Goal: Task Accomplishment & Management: Manage account settings

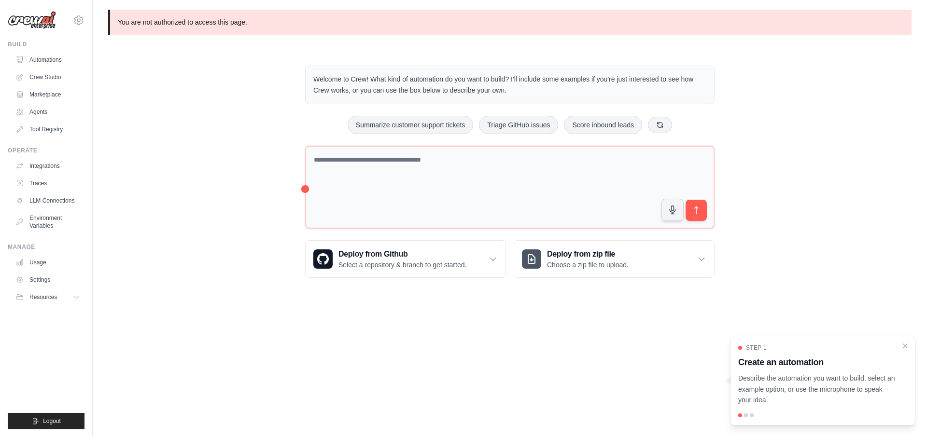
click at [237, 128] on div "Welcome to Crew! What kind of automation do you want to build? I'll include som…" at bounding box center [509, 171] width 803 height 243
drag, startPoint x: 82, startPoint y: 286, endPoint x: 77, endPoint y: 296, distance: 11.7
click at [82, 286] on link "Settings" at bounding box center [48, 279] width 73 height 15
click at [77, 297] on icon at bounding box center [78, 298] width 8 height 8
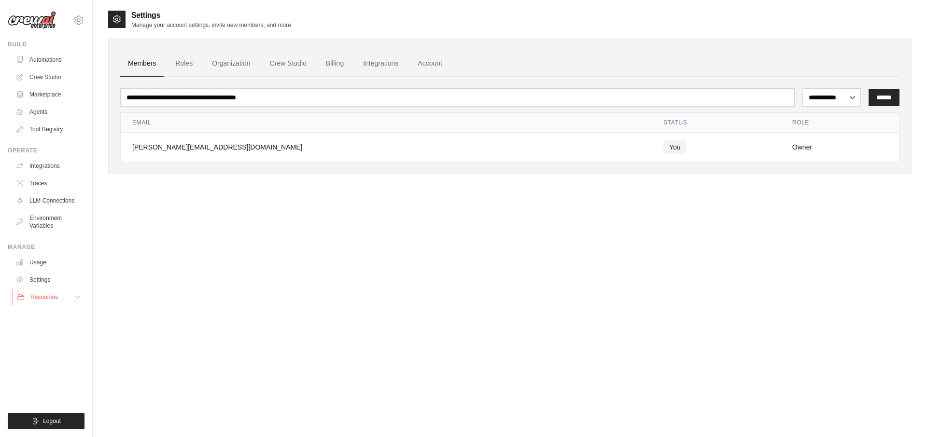
click at [77, 297] on icon at bounding box center [78, 298] width 8 height 8
click at [366, 286] on div "**********" at bounding box center [509, 228] width 803 height 437
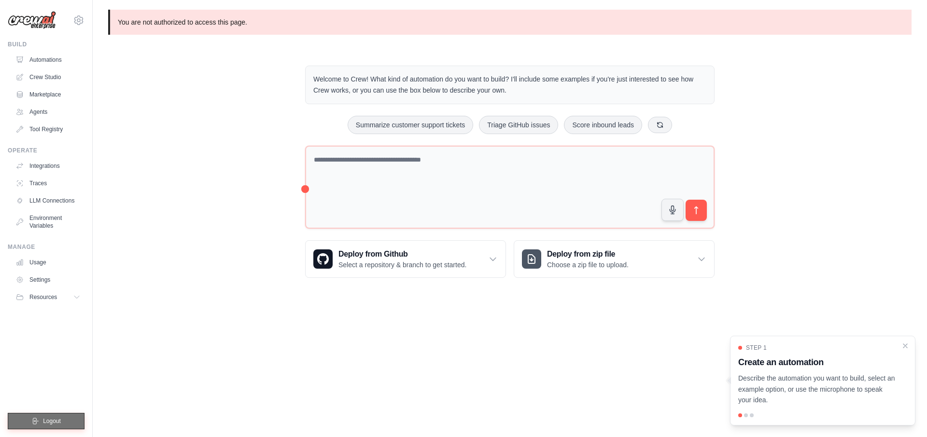
click at [58, 418] on span "Logout" at bounding box center [52, 422] width 18 height 8
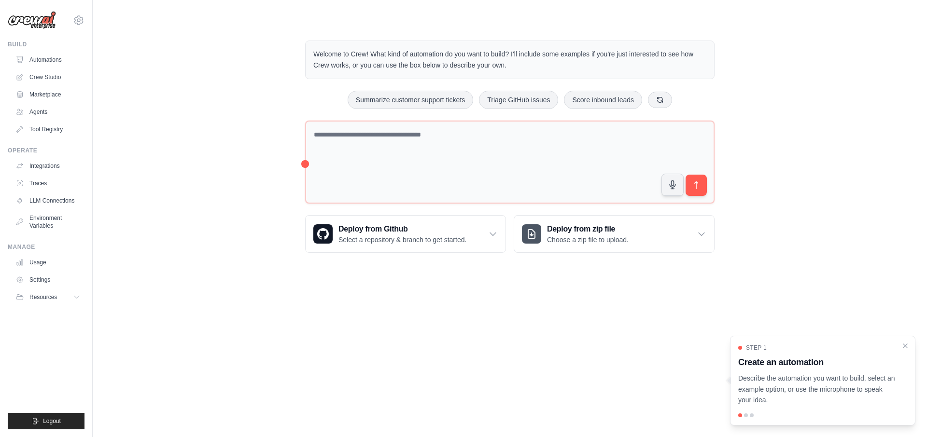
click at [223, 90] on div "Welcome to Crew! What kind of automation do you want to build? I'll include som…" at bounding box center [509, 146] width 803 height 243
click at [27, 54] on link "Automations" at bounding box center [49, 59] width 73 height 15
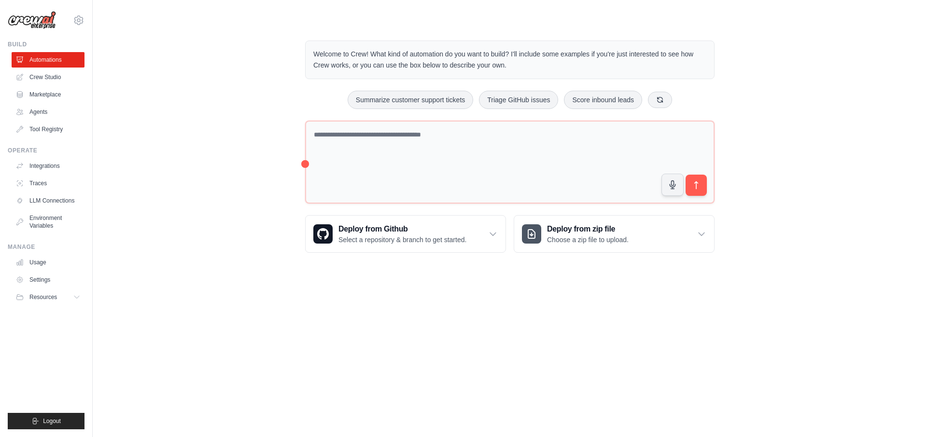
click at [184, 144] on div "Welcome to Crew! What kind of automation do you want to build? I'll include som…" at bounding box center [509, 146] width 803 height 243
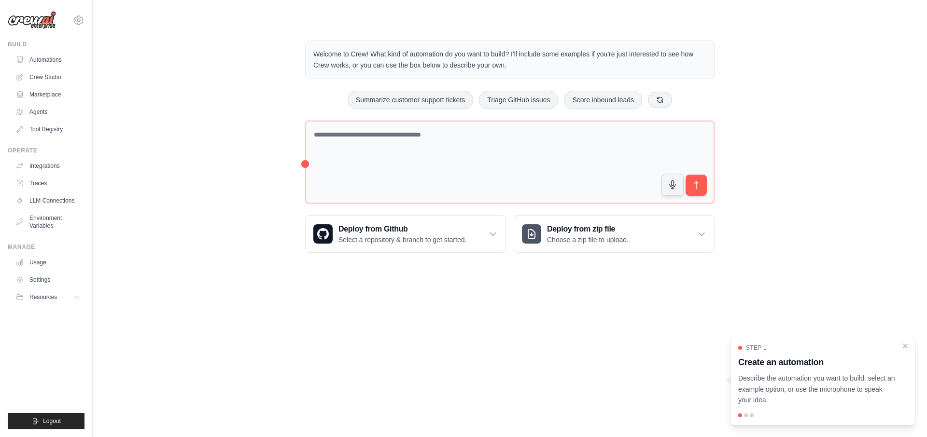
click at [846, 126] on div "Welcome to Crew! What kind of automation do you want to build? I'll include som…" at bounding box center [509, 146] width 803 height 243
click at [213, 91] on div "Welcome to Crew! What kind of automation do you want to build? I'll include som…" at bounding box center [509, 146] width 803 height 243
click at [800, 173] on div "Welcome to Crew! What kind of automation do you want to build? I'll include som…" at bounding box center [509, 146] width 803 height 243
click at [774, 247] on div "Welcome to Crew! What kind of automation do you want to build? I'll include som…" at bounding box center [509, 146] width 803 height 243
